Goal: Task Accomplishment & Management: Complete application form

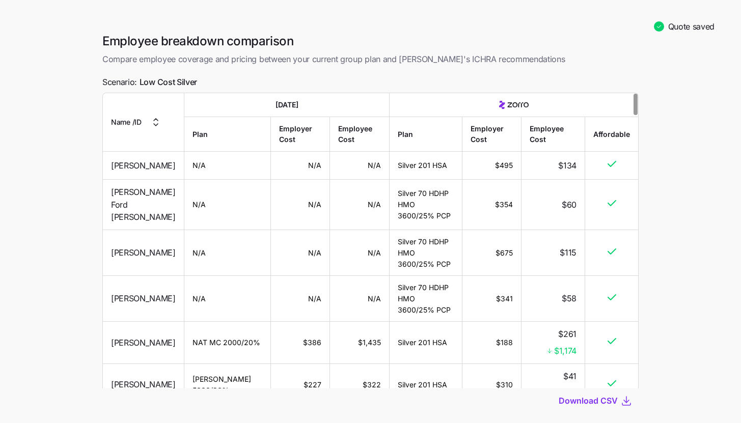
scroll to position [58, 0]
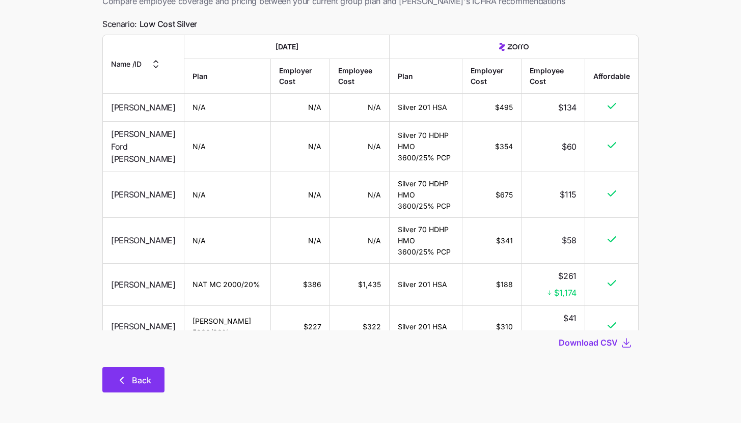
click at [126, 375] on icon "button" at bounding box center [122, 380] width 12 height 12
click at [140, 377] on span "Back" at bounding box center [141, 380] width 19 height 12
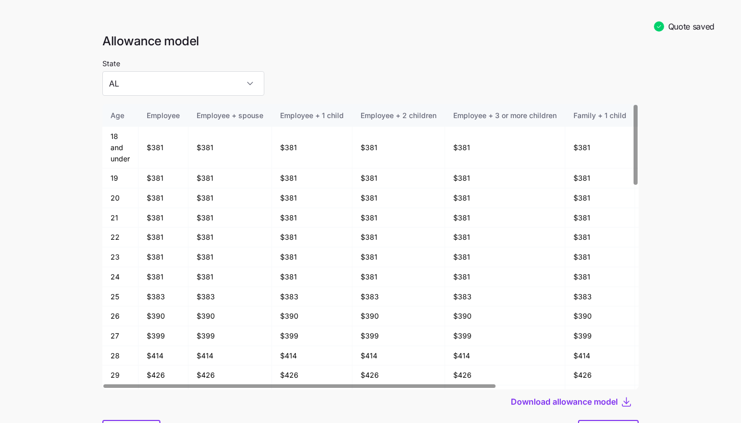
scroll to position [53, 0]
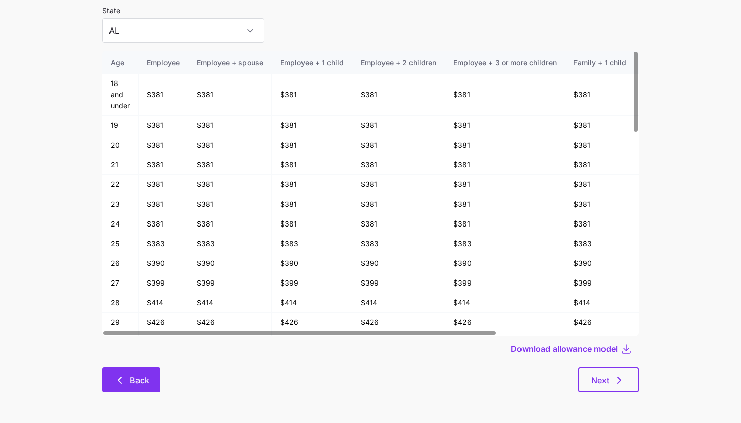
click at [120, 376] on icon "button" at bounding box center [120, 380] width 12 height 12
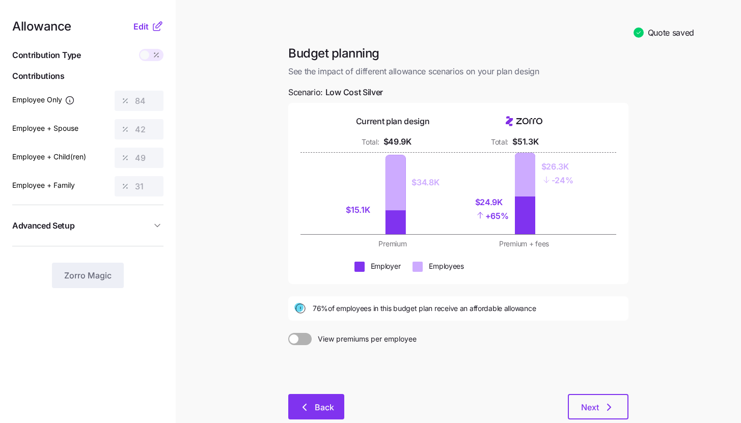
click at [322, 414] on button "Back" at bounding box center [316, 406] width 56 height 25
click at [310, 398] on button "Back" at bounding box center [316, 406] width 56 height 25
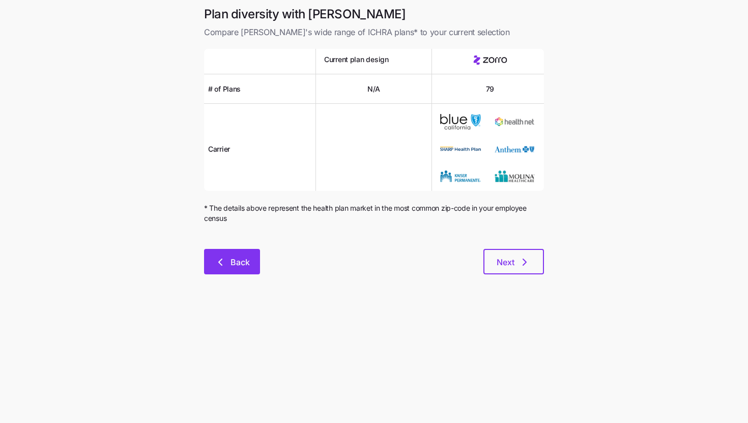
click at [237, 252] on button "Back" at bounding box center [232, 261] width 56 height 25
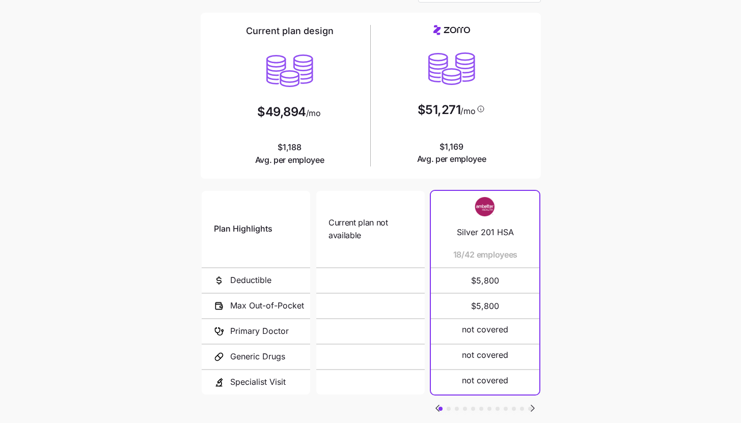
scroll to position [83, 0]
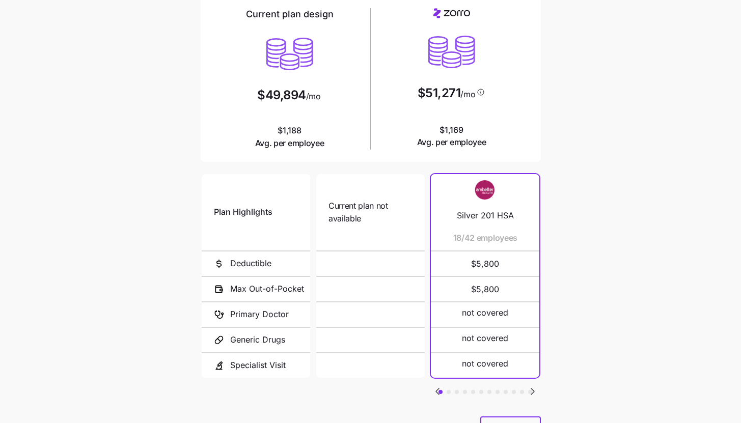
click at [533, 388] on icon "Go to next slide" at bounding box center [532, 391] width 3 height 6
click at [533, 389] on icon "Go to next slide" at bounding box center [532, 391] width 3 height 6
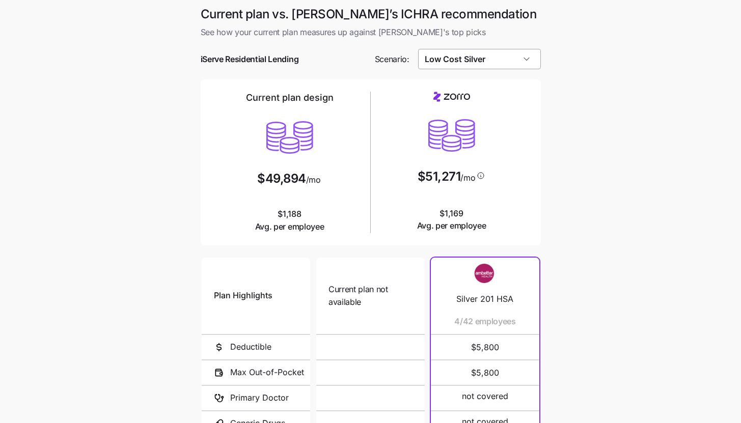
click at [531, 62] on input "Low Cost Silver" at bounding box center [479, 59] width 123 height 20
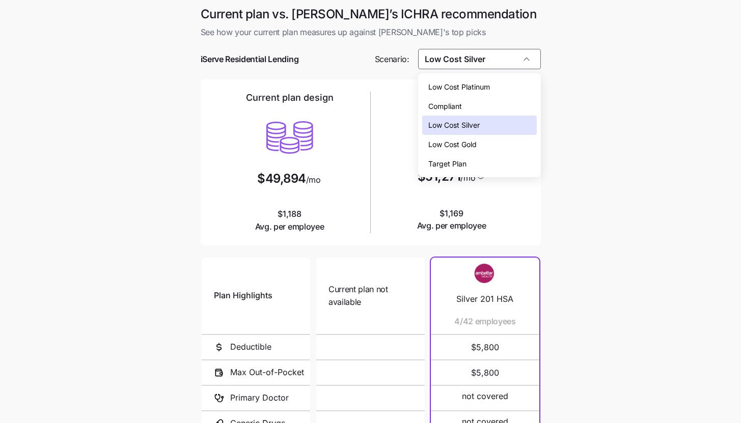
click at [506, 131] on div "Low Cost Silver" at bounding box center [479, 125] width 115 height 19
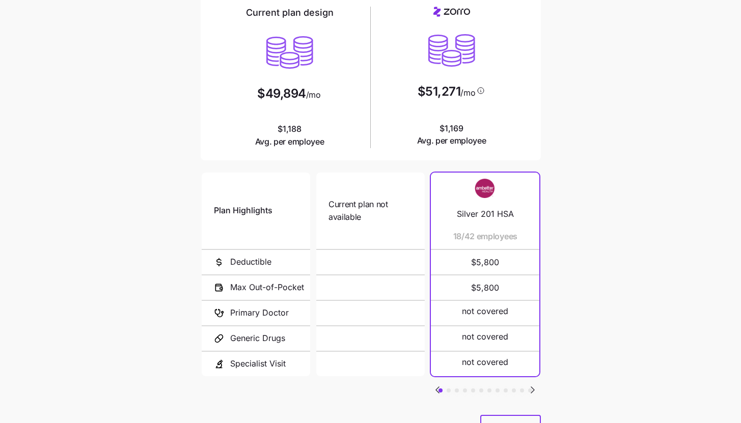
scroll to position [132, 0]
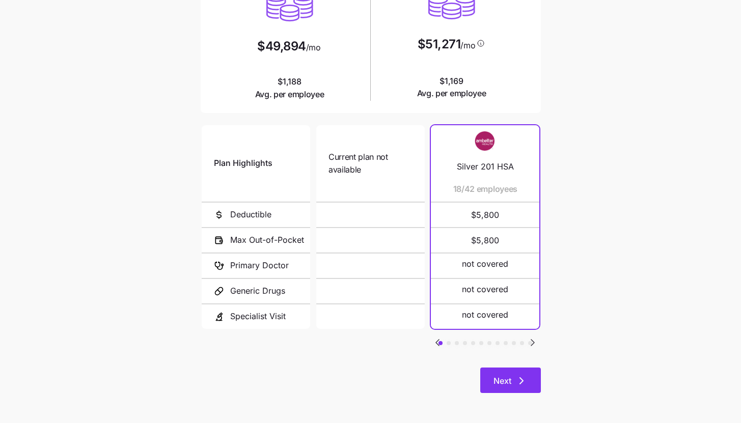
click at [530, 384] on button "Next" at bounding box center [510, 379] width 61 height 25
click at [514, 378] on span "Next" at bounding box center [510, 381] width 34 height 12
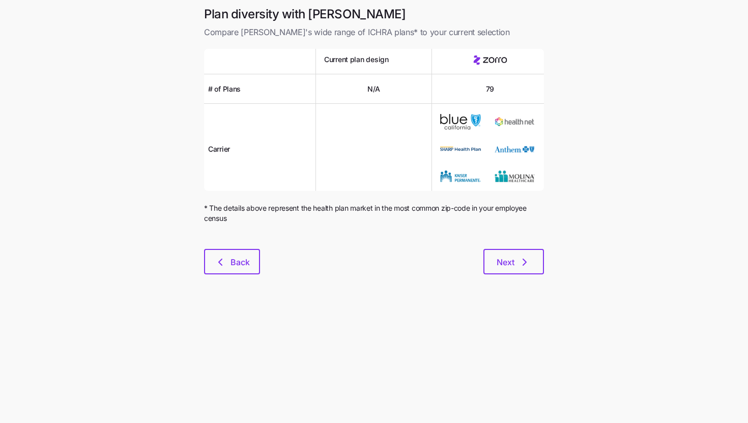
drag, startPoint x: 509, startPoint y: 292, endPoint x: 509, endPoint y: 285, distance: 7.6
click at [509, 292] on main "Plan diversity with Zorro Compare [PERSON_NAME]'s wide range of ICHRA plans* to…" at bounding box center [374, 211] width 748 height 423
click at [509, 275] on div "Plan diversity with Zorro Compare [PERSON_NAME]'s wide range of ICHRA plans* to…" at bounding box center [374, 146] width 356 height 280
click at [511, 262] on span "Next" at bounding box center [506, 262] width 18 height 12
click at [513, 263] on span "Next" at bounding box center [506, 262] width 18 height 12
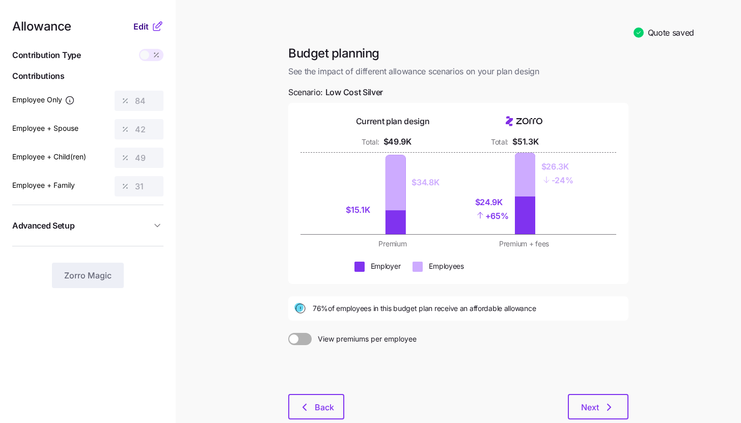
click at [151, 25] on div "Edit" at bounding box center [148, 26] width 30 height 12
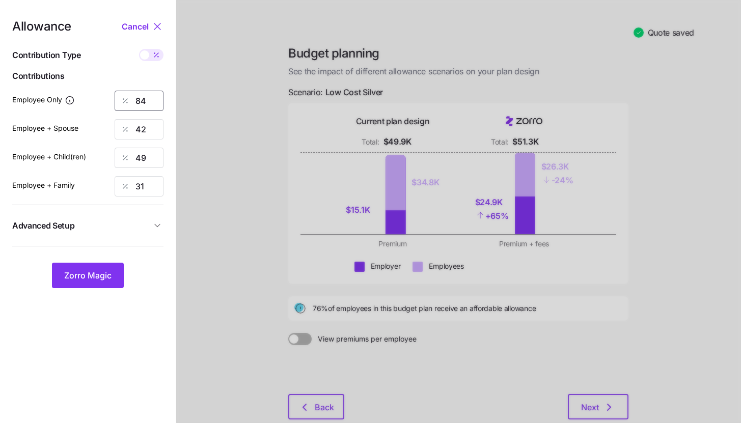
click at [155, 99] on input "84" at bounding box center [139, 101] width 49 height 20
type input "50"
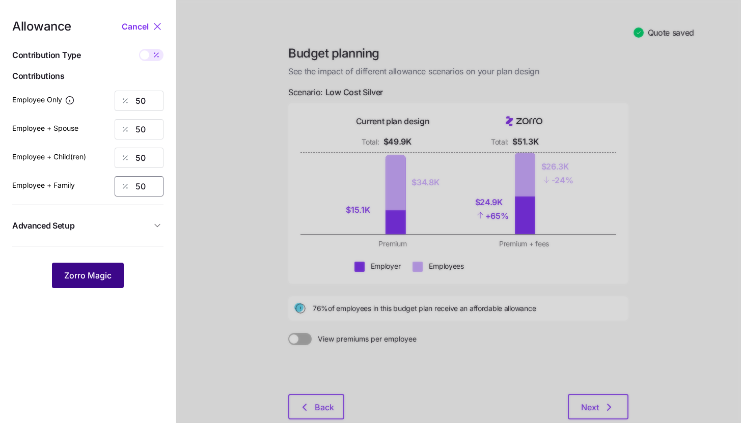
type input "50"
click at [82, 287] on button "Zorro Magic" at bounding box center [88, 275] width 72 height 25
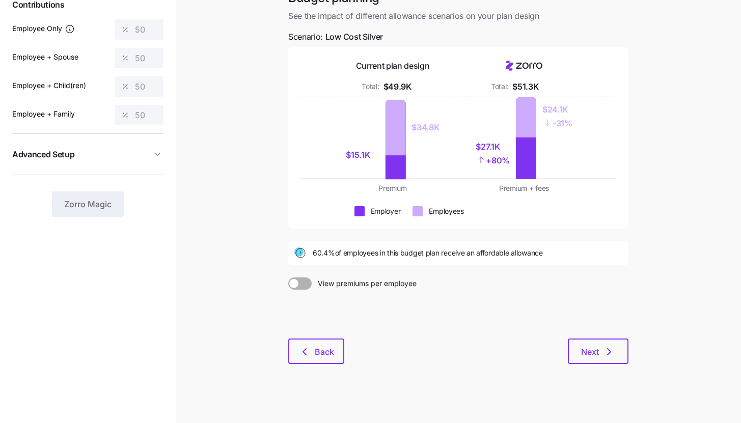
scroll to position [76, 0]
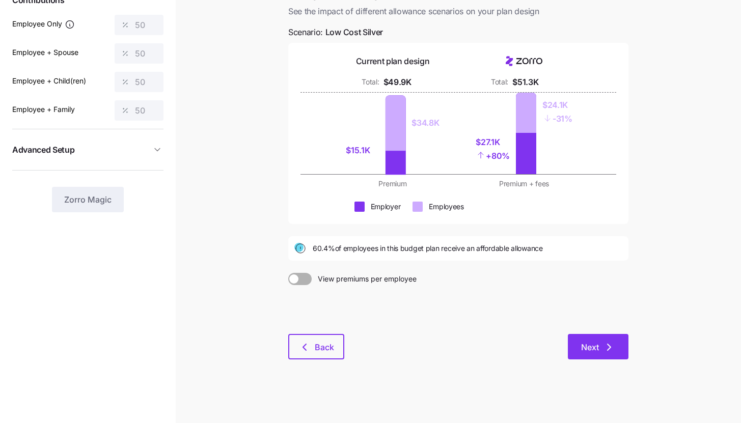
click at [601, 347] on span "Next" at bounding box center [598, 347] width 34 height 12
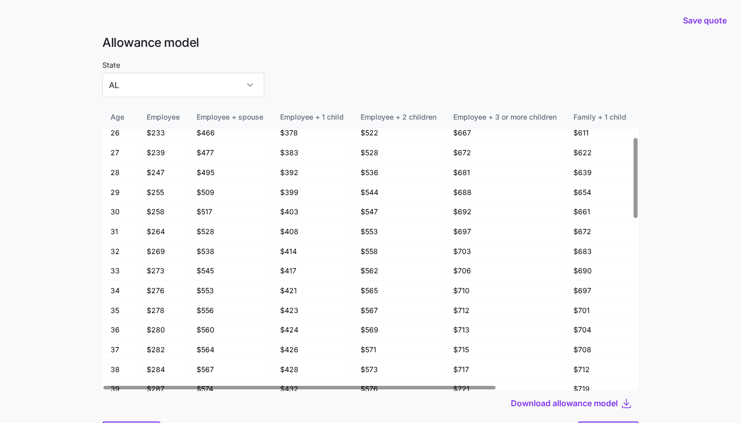
scroll to position [199, 0]
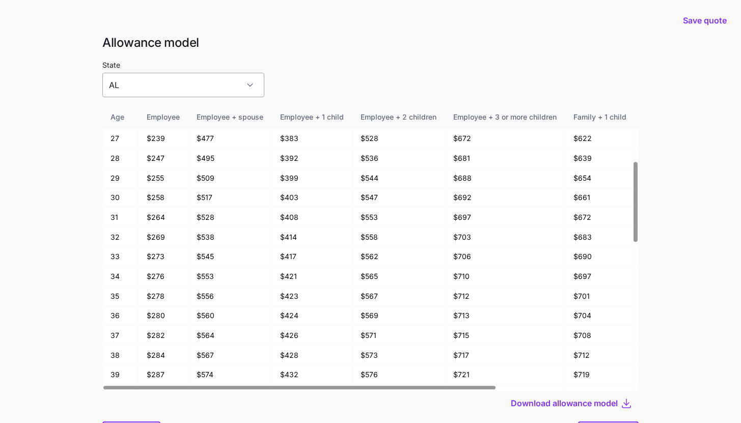
click at [150, 83] on input "AL" at bounding box center [183, 85] width 162 height 24
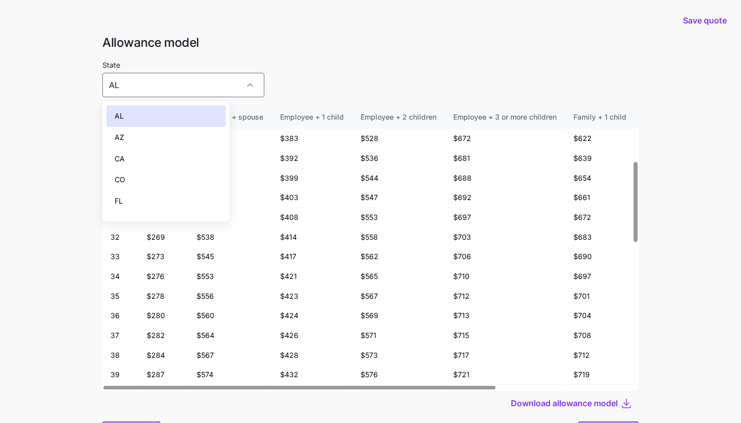
click at [714, 263] on main "Save quote Allowance model State [US_STATE] Age Employee Employee + spouse Empl…" at bounding box center [370, 238] width 741 height 477
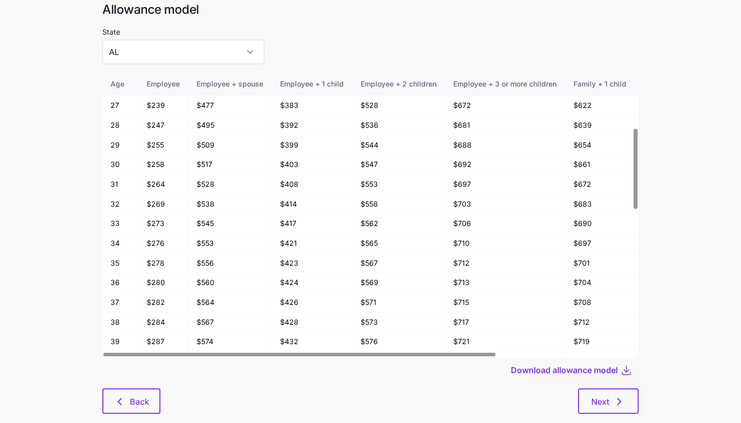
scroll to position [54, 0]
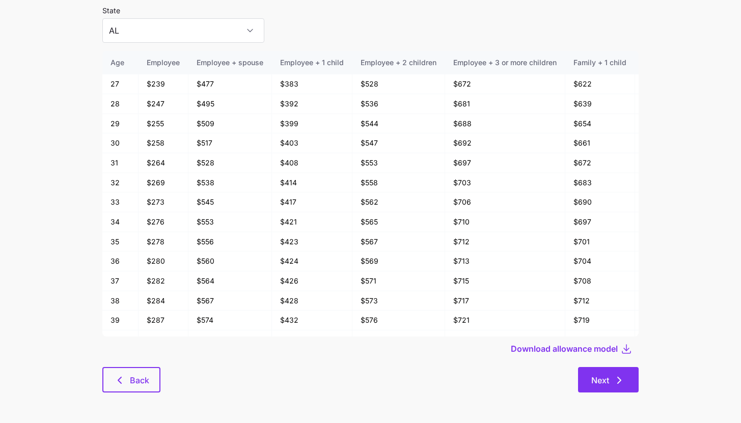
click at [617, 372] on button "Next" at bounding box center [608, 379] width 61 height 25
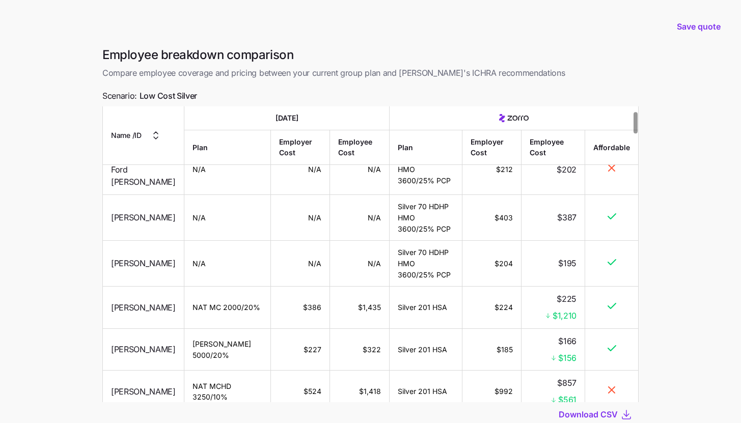
scroll to position [44, 0]
